Goal: Go to known website: Go to known website

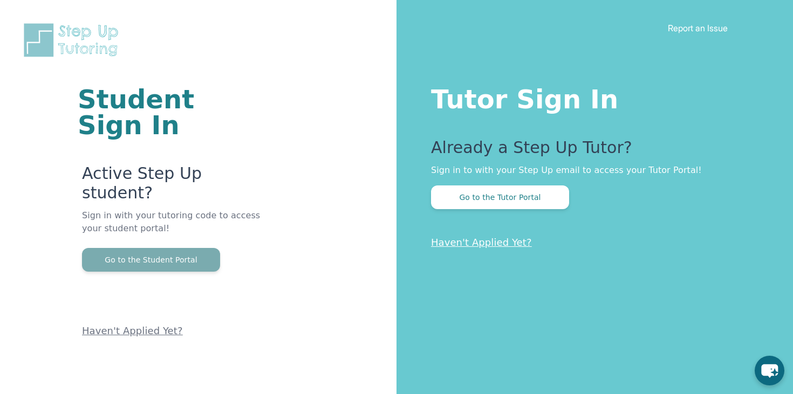
click at [147, 248] on button "Go to the Student Portal" at bounding box center [151, 260] width 138 height 24
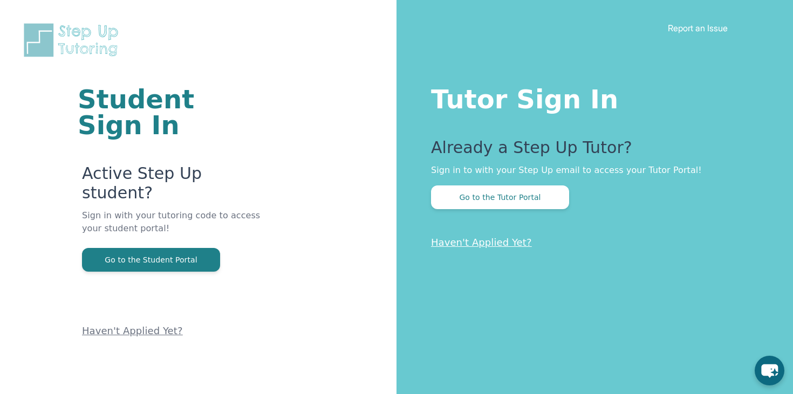
click at [222, 60] on div "Student Sign In Active Step Up student? Sign in with your tutoring code to acce…" at bounding box center [198, 169] width 310 height 339
